Goal: Transaction & Acquisition: Register for event/course

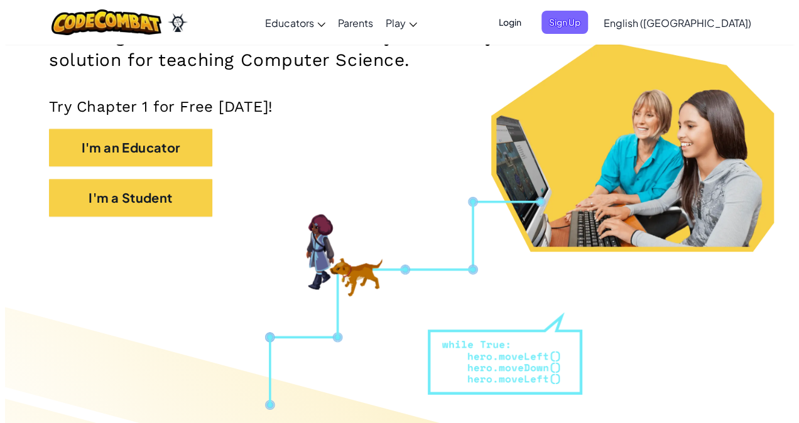
scroll to position [224, 0]
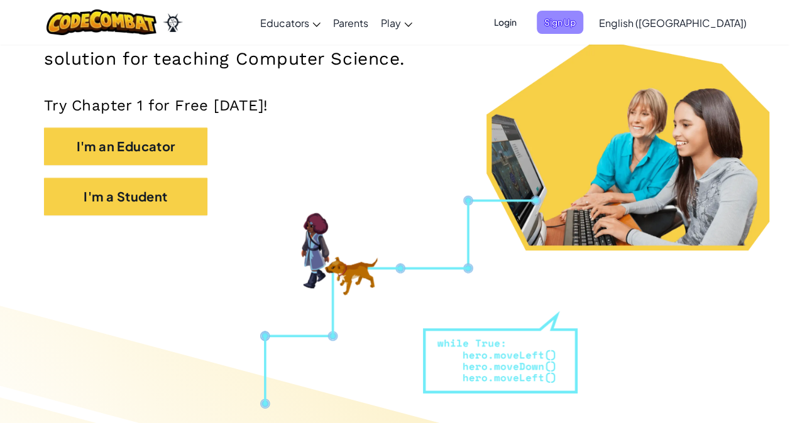
click at [583, 16] on span "Sign Up" at bounding box center [560, 22] width 46 height 23
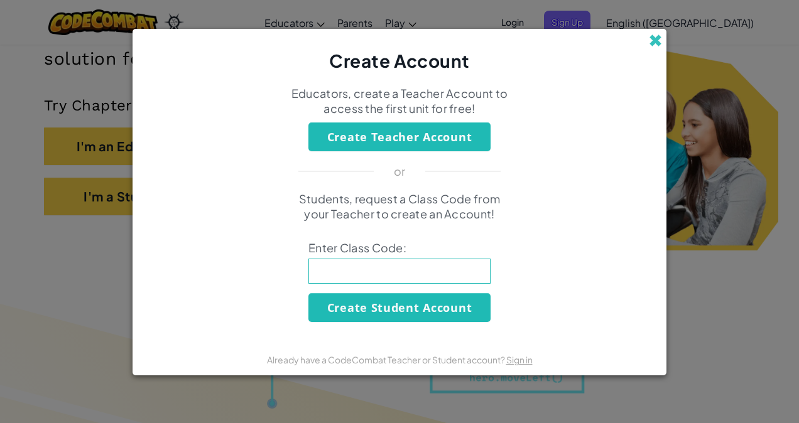
click at [653, 35] on span at bounding box center [655, 40] width 13 height 13
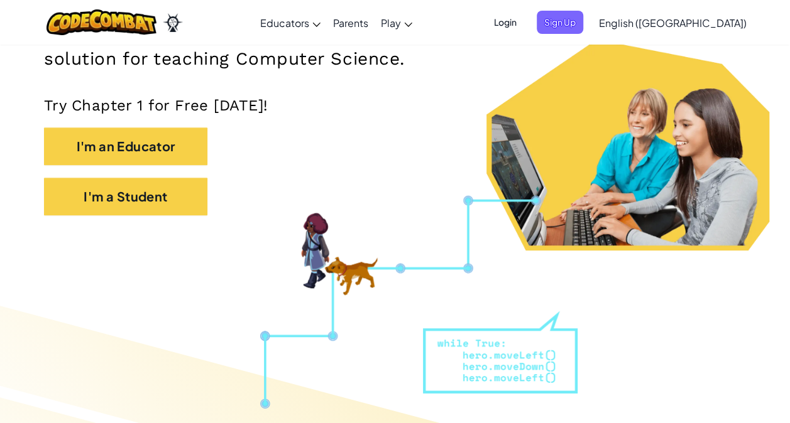
click at [524, 14] on span "Login" at bounding box center [505, 22] width 38 height 23
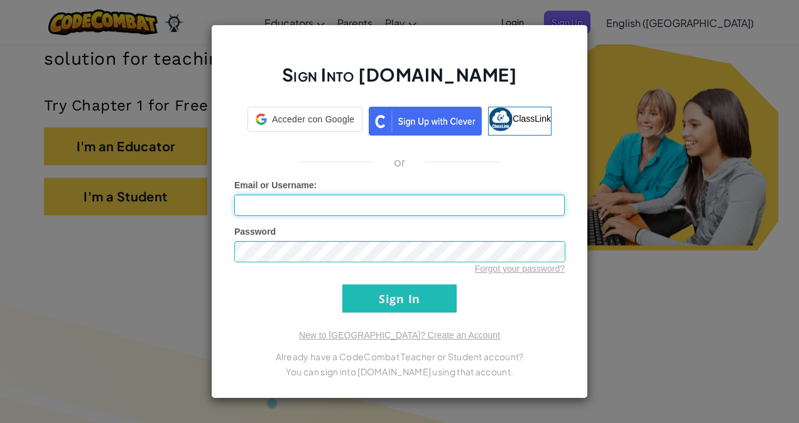
type input "[PERSON_NAME]"
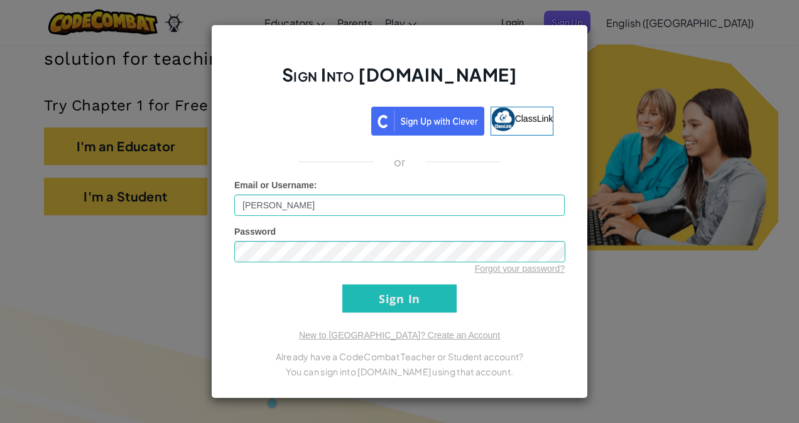
drag, startPoint x: 427, startPoint y: 205, endPoint x: 6, endPoint y: 246, distance: 423.0
click at [6, 246] on div "Sign Into [DOMAIN_NAME] ClassLink or Unknown Error Email or Username : [PERSON_…" at bounding box center [399, 211] width 799 height 423
type input "[EMAIL_ADDRESS][DOMAIN_NAME]"
click at [373, 292] on input "Sign In" at bounding box center [399, 299] width 114 height 28
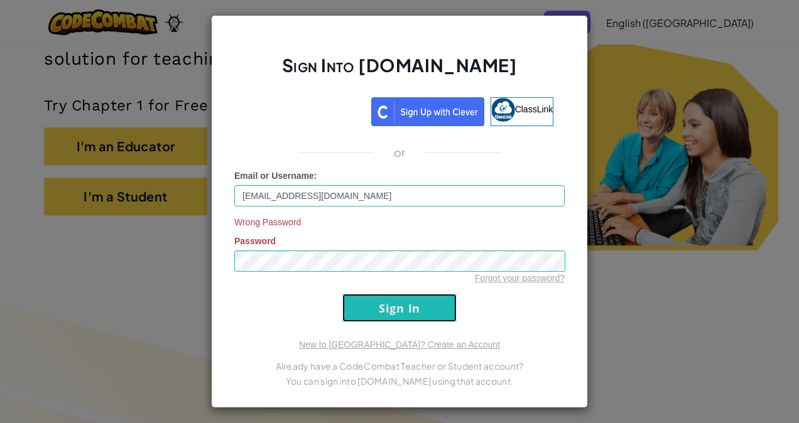
click at [378, 302] on input "Sign In" at bounding box center [399, 308] width 114 height 28
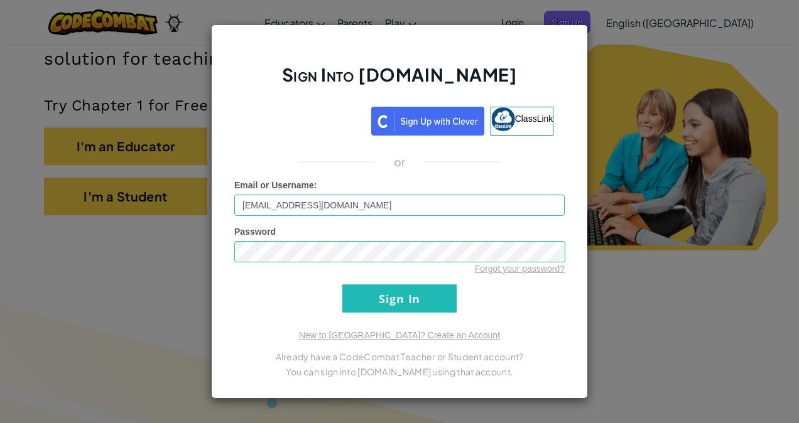
click at [393, 325] on div "Sign Into [DOMAIN_NAME] ClassLink or Email or Username : [EMAIL_ADDRESS][DOMAIN…" at bounding box center [399, 212] width 377 height 374
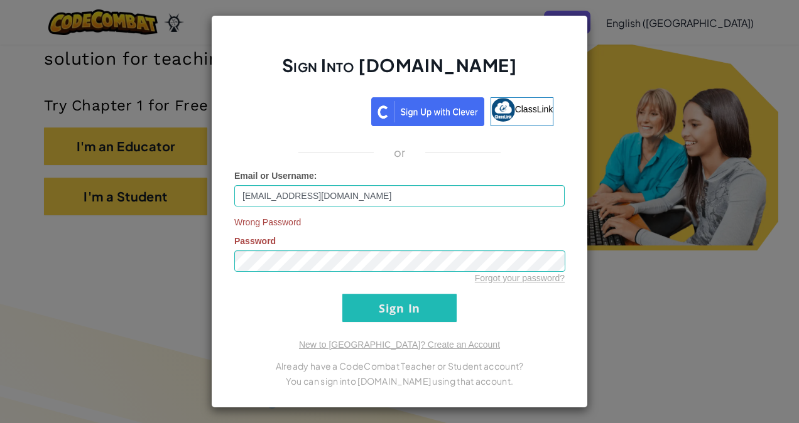
click at [410, 280] on div "Forgot your password?" at bounding box center [399, 278] width 330 height 13
click at [412, 276] on div "Forgot your password?" at bounding box center [399, 278] width 330 height 13
click at [714, 143] on div "Sign Into [DOMAIN_NAME] ClassLink or Email or Username : [EMAIL_ADDRESS][DOMAIN…" at bounding box center [399, 211] width 799 height 423
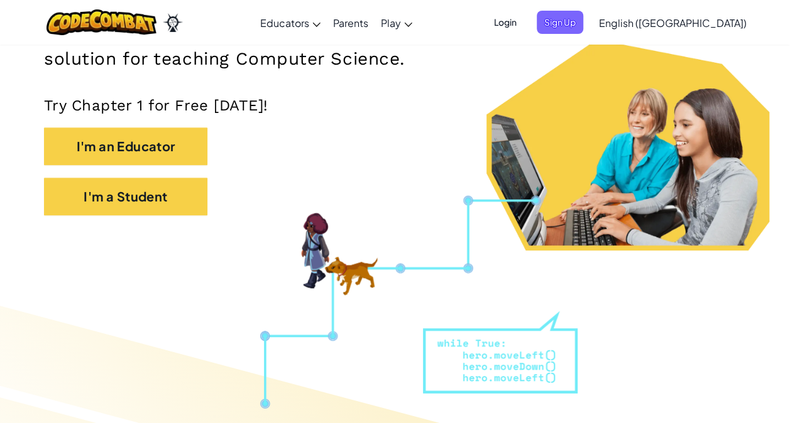
click at [324, 178] on div "I'm a Student" at bounding box center [395, 203] width 702 height 50
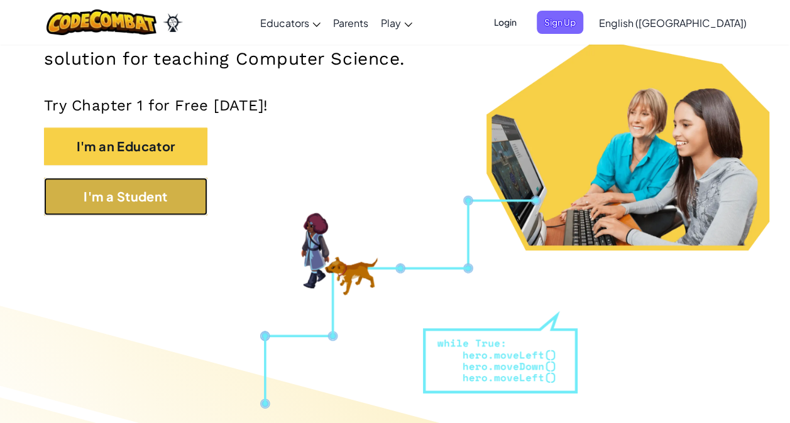
click at [152, 195] on button "I'm a Student" at bounding box center [125, 197] width 163 height 38
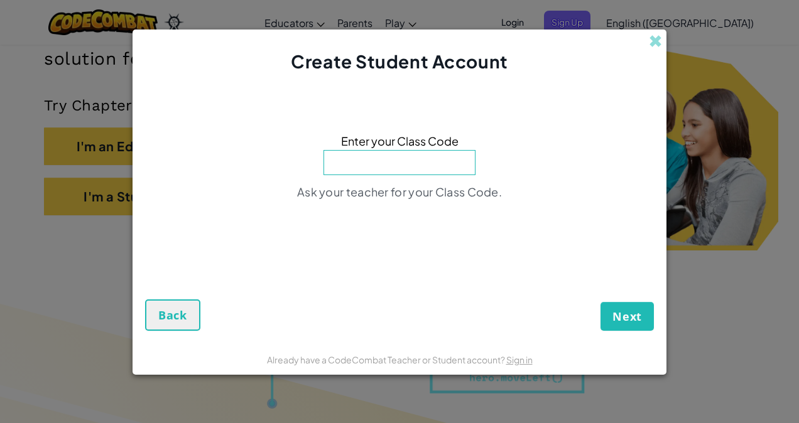
click at [346, 165] on input at bounding box center [400, 162] width 152 height 25
type input "NameSmallPan"
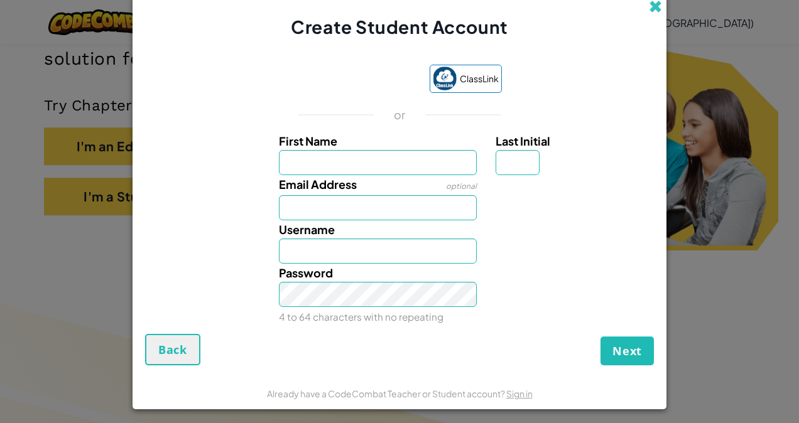
click at [652, 8] on span at bounding box center [655, 6] width 13 height 13
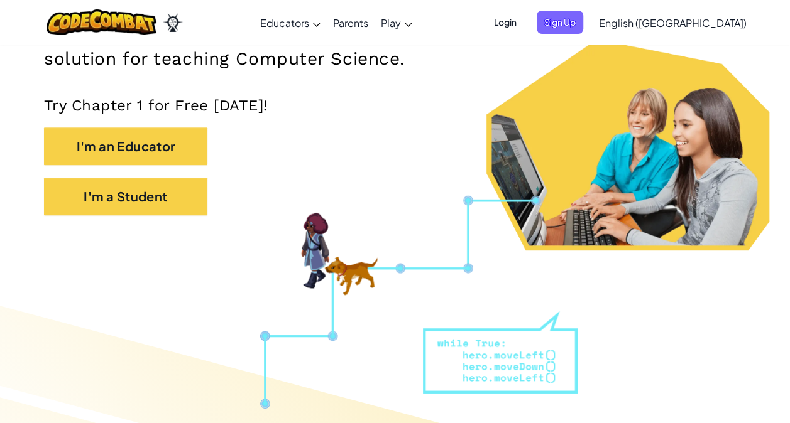
click at [524, 18] on span "Login" at bounding box center [505, 22] width 38 height 23
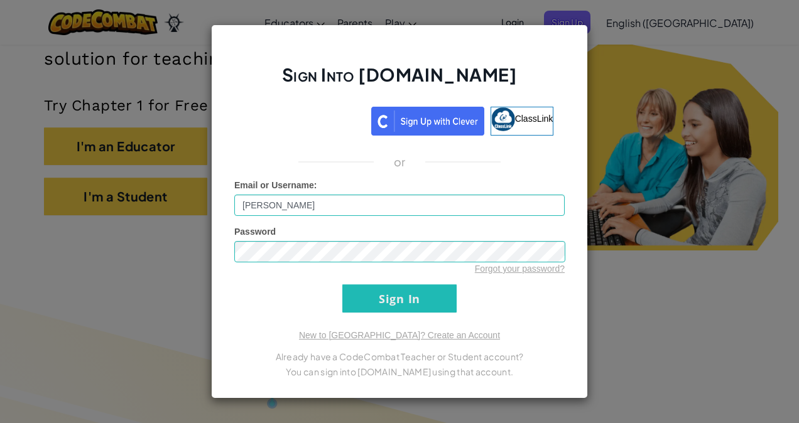
click at [385, 215] on input "[PERSON_NAME]" at bounding box center [399, 205] width 330 height 21
type input "V"
type input "[EMAIL_ADDRESS][DOMAIN_NAME]"
click at [525, 338] on div "New to [GEOGRAPHIC_DATA]? Create an Account Already have a CodeCombat Teacher o…" at bounding box center [399, 354] width 330 height 50
click at [410, 297] on input "Sign In" at bounding box center [399, 299] width 114 height 28
